Goal: Transaction & Acquisition: Purchase product/service

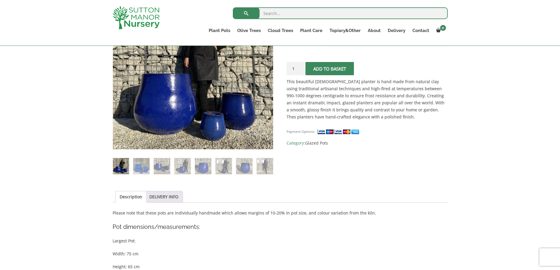
scroll to position [88, 0]
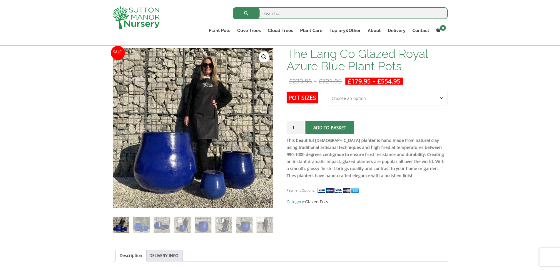
click at [338, 99] on select "Choose an option 3rd to Largest Pot In The Picture 2nd to Largest Pot In The Pi…" at bounding box center [387, 98] width 121 height 15
click at [327, 91] on select "Choose an option 3rd to Largest Pot In The Picture 2nd to Largest Pot In The Pi…" at bounding box center [387, 98] width 121 height 15
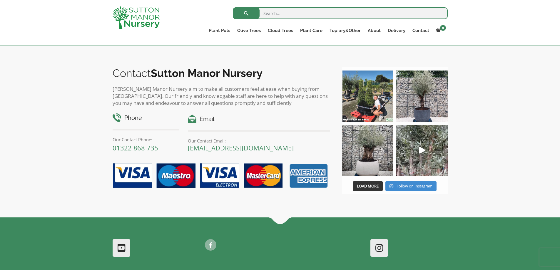
scroll to position [764, 0]
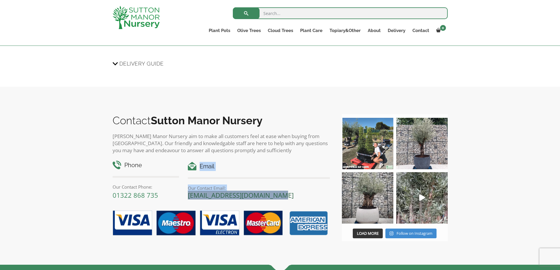
drag, startPoint x: 187, startPoint y: 185, endPoint x: 280, endPoint y: 183, distance: 93.2
click at [280, 183] on div "Phone Our Contact Phone: [PHONE_NUMBER] Email Our Contact Email: [EMAIL_ADDRESS…" at bounding box center [221, 177] width 226 height 45
click at [310, 185] on p "Our Contact Email:" at bounding box center [259, 188] width 142 height 7
click at [309, 162] on h4 "Email" at bounding box center [259, 166] width 142 height 9
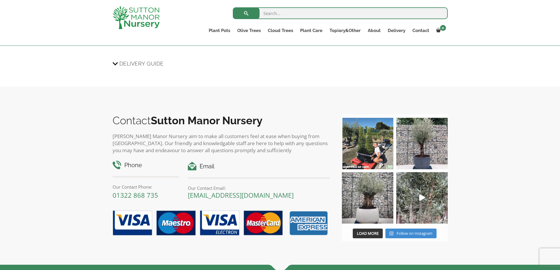
click at [284, 141] on p "[PERSON_NAME] Manor Nursery aim to make all customers feel at ease when buying …" at bounding box center [222, 143] width 218 height 21
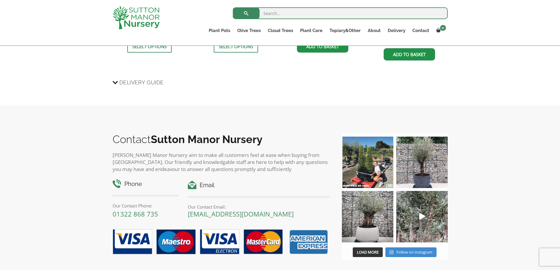
scroll to position [734, 0]
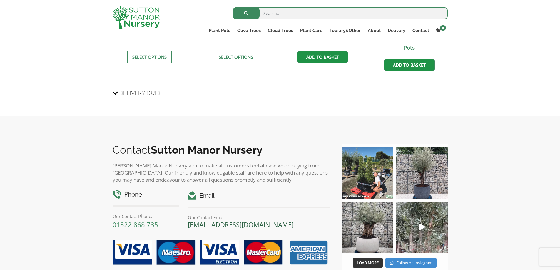
drag, startPoint x: 308, startPoint y: 187, endPoint x: 188, endPoint y: 212, distance: 121.7
click at [188, 221] on p "[EMAIL_ADDRESS][DOMAIN_NAME]" at bounding box center [259, 224] width 142 height 7
copy link "[EMAIL_ADDRESS][DOMAIN_NAME]"
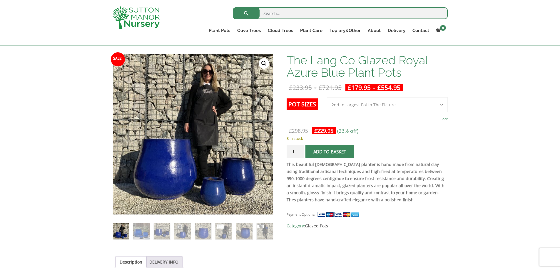
scroll to position [86, 0]
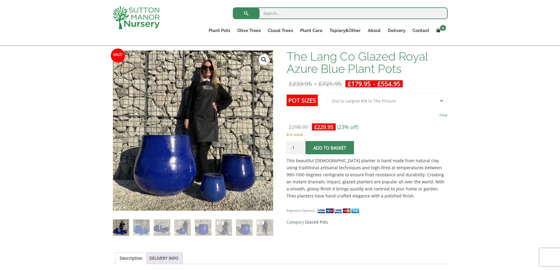
drag, startPoint x: 370, startPoint y: 103, endPoint x: 364, endPoint y: 106, distance: 6.5
click at [370, 103] on select "Choose an option 3rd to Largest Pot In The Picture 2nd to Largest Pot In The Pi…" at bounding box center [387, 100] width 121 height 15
click at [327, 93] on select "Choose an option 3rd to Largest Pot In The Picture 2nd to Largest Pot In The Pi…" at bounding box center [387, 100] width 121 height 15
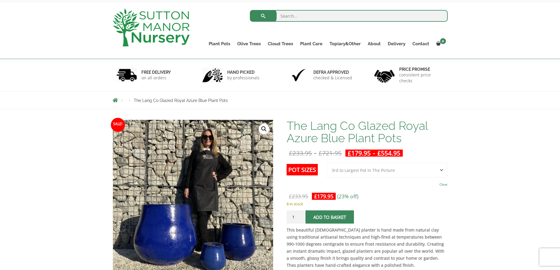
scroll to position [59, 0]
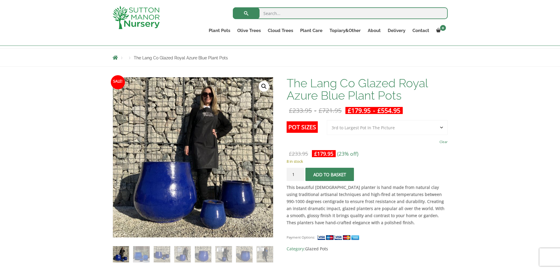
click at [388, 128] on select "Choose an option 3rd to Largest Pot In The Picture 2nd to Largest Pot In The Pi…" at bounding box center [387, 127] width 121 height 15
click at [327, 120] on select "Choose an option 3rd to Largest Pot In The Picture 2nd to Largest Pot In The Pi…" at bounding box center [387, 127] width 121 height 15
click at [359, 135] on td "Choose an option 3rd to Largest Pot In The Picture 2nd to Largest Pot In The Pi…" at bounding box center [387, 133] width 121 height 26
click at [327, 120] on select "Choose an option 3rd to Largest Pot In The Picture 2nd to Largest Pot In The Pi…" at bounding box center [387, 127] width 121 height 15
click at [364, 128] on select "Choose an option 3rd to Largest Pot In The Picture 2nd to Largest Pot In The Pi…" at bounding box center [387, 127] width 121 height 15
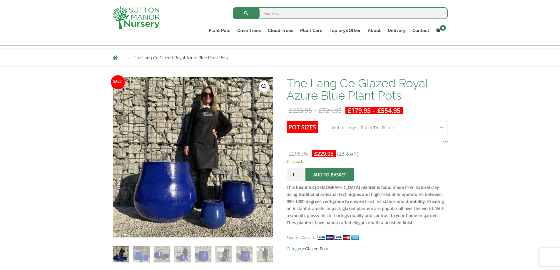
select select "Largest pot In The Picture"
click at [327, 120] on select "Choose an option 3rd to Largest Pot In The Picture 2nd to Largest Pot In The Pi…" at bounding box center [387, 127] width 121 height 15
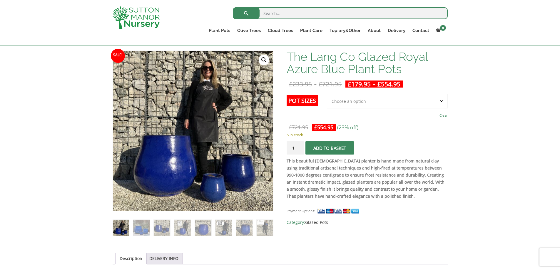
scroll to position [147, 0]
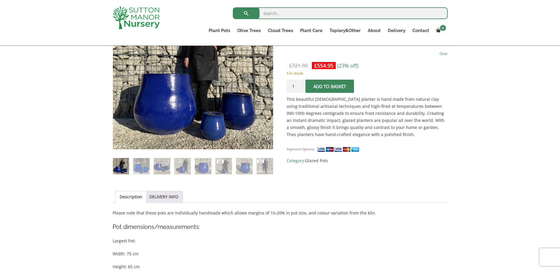
drag, startPoint x: 325, startPoint y: 148, endPoint x: 329, endPoint y: 142, distance: 7.4
click at [325, 149] on img at bounding box center [339, 149] width 44 height 6
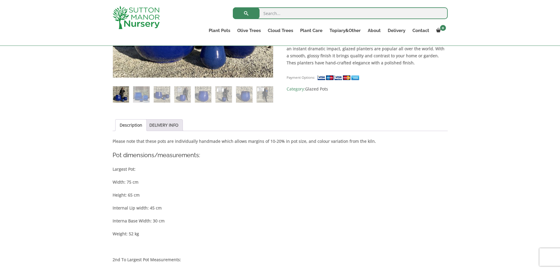
scroll to position [206, 0]
